Goal: Information Seeking & Learning: Learn about a topic

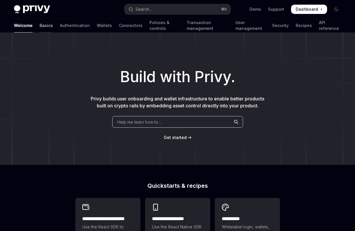
click at [40, 23] on link "Basics" at bounding box center [46, 26] width 13 height 14
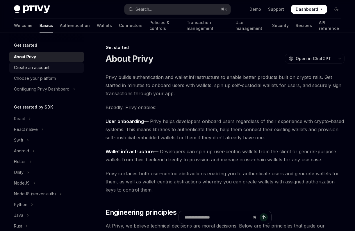
click at [48, 71] on link "Create an account" at bounding box center [46, 67] width 74 height 10
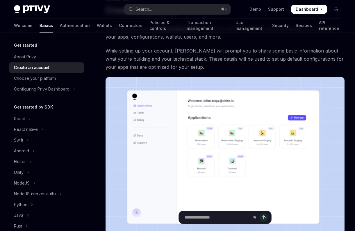
scroll to position [51, 0]
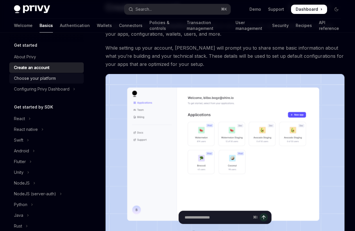
click at [61, 75] on div "Choose your platform" at bounding box center [47, 78] width 66 height 7
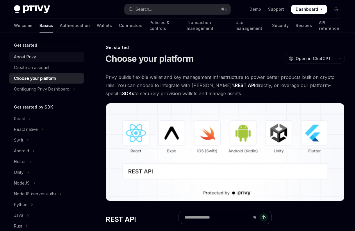
click at [40, 55] on div "About Privy" at bounding box center [47, 56] width 66 height 7
type textarea "*"
